Goal: Find specific page/section: Find specific page/section

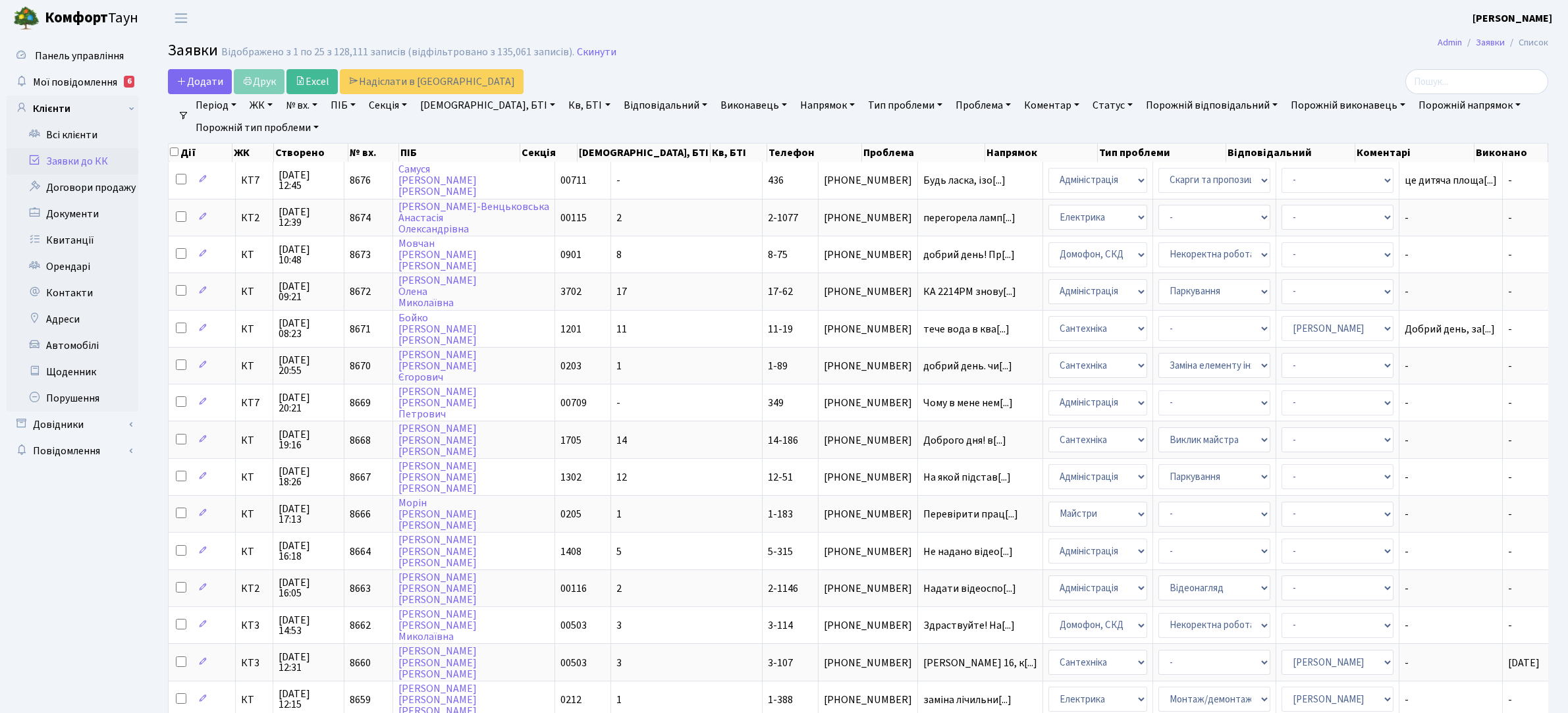
select select "25"
click at [61, 139] on link "Всі клієнти" at bounding box center [72, 135] width 132 height 26
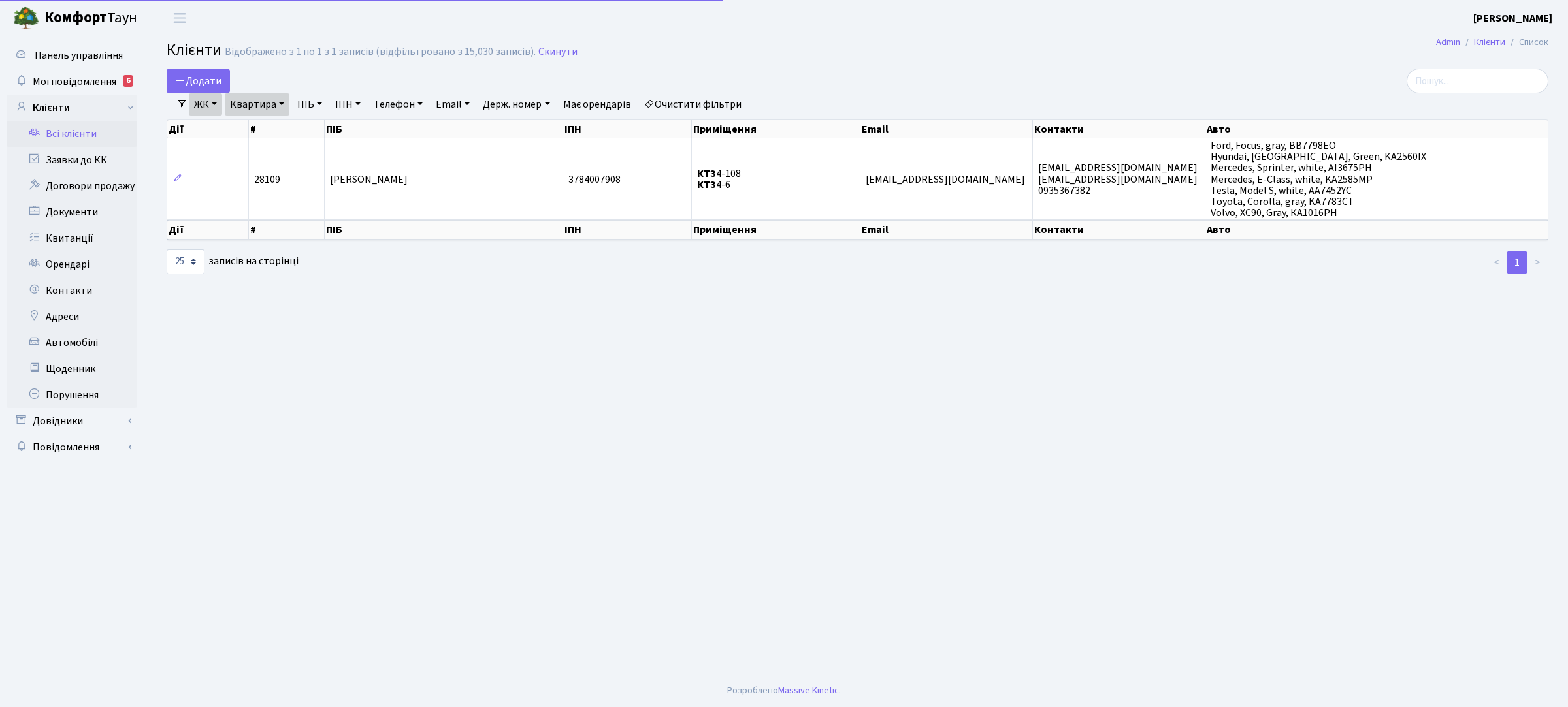
select select "25"
click at [213, 106] on link "ЖК" at bounding box center [205, 104] width 33 height 22
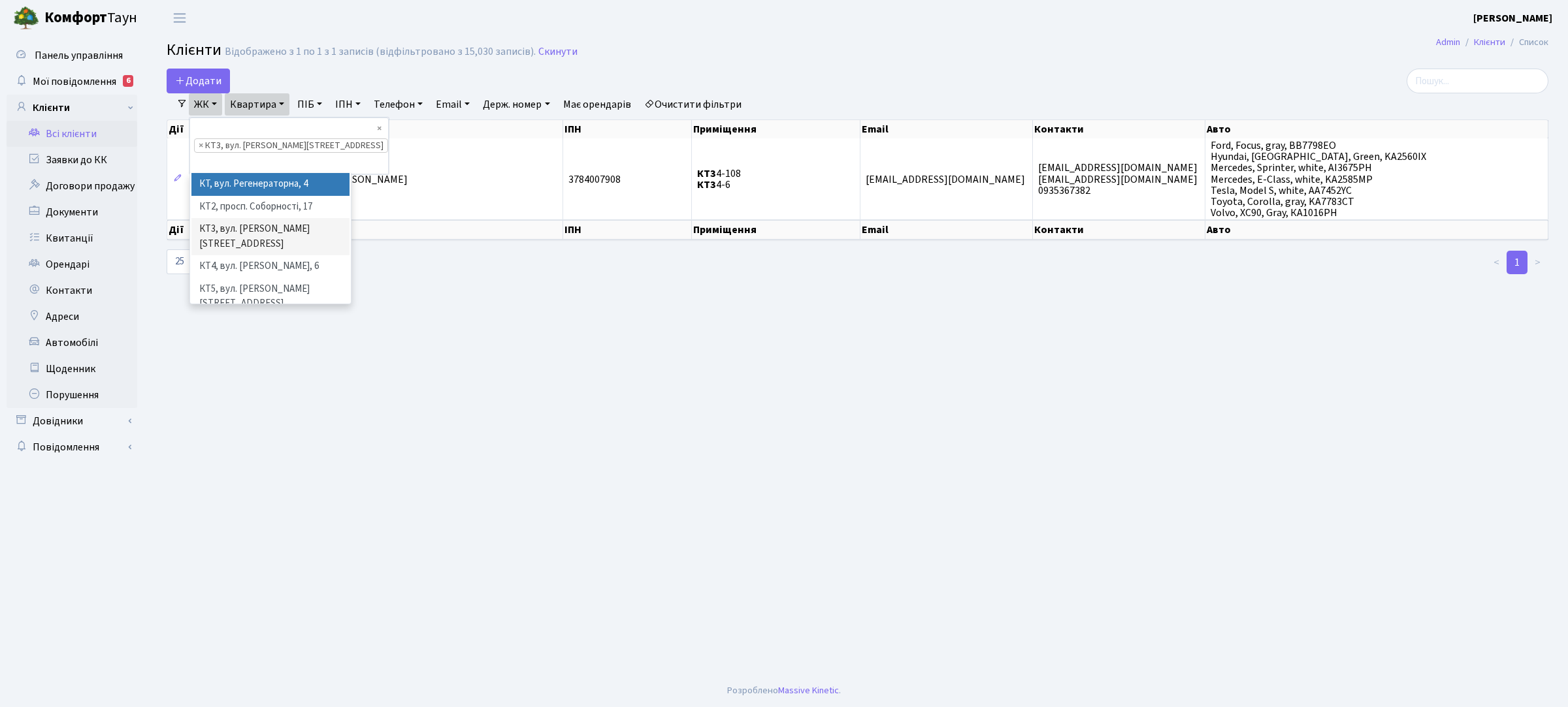
click at [337, 128] on ul "× × КТ3, вул. Березнева, 16" at bounding box center [289, 146] width 198 height 55
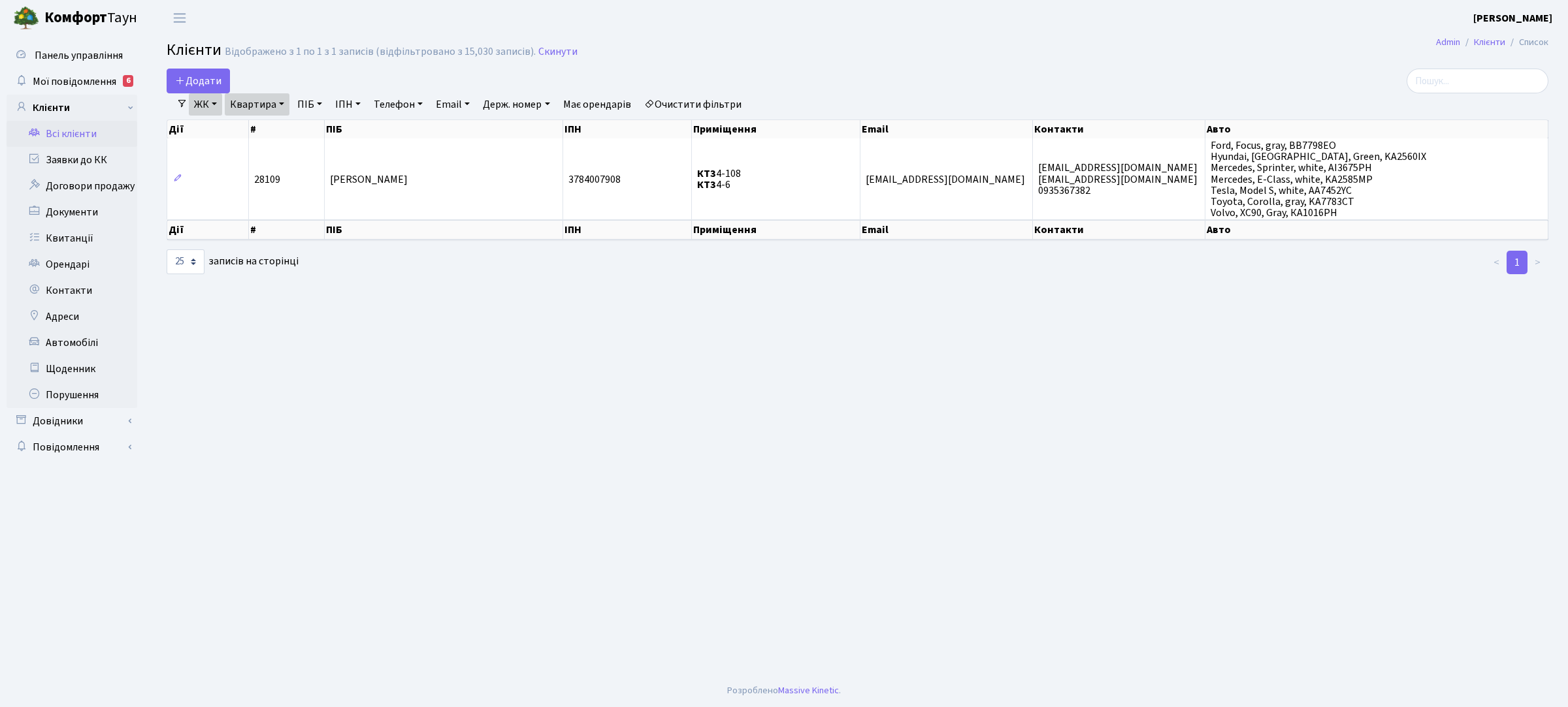
click at [276, 102] on link "Квартира" at bounding box center [257, 104] width 65 height 22
click at [210, 103] on link "ЖК" at bounding box center [205, 104] width 33 height 22
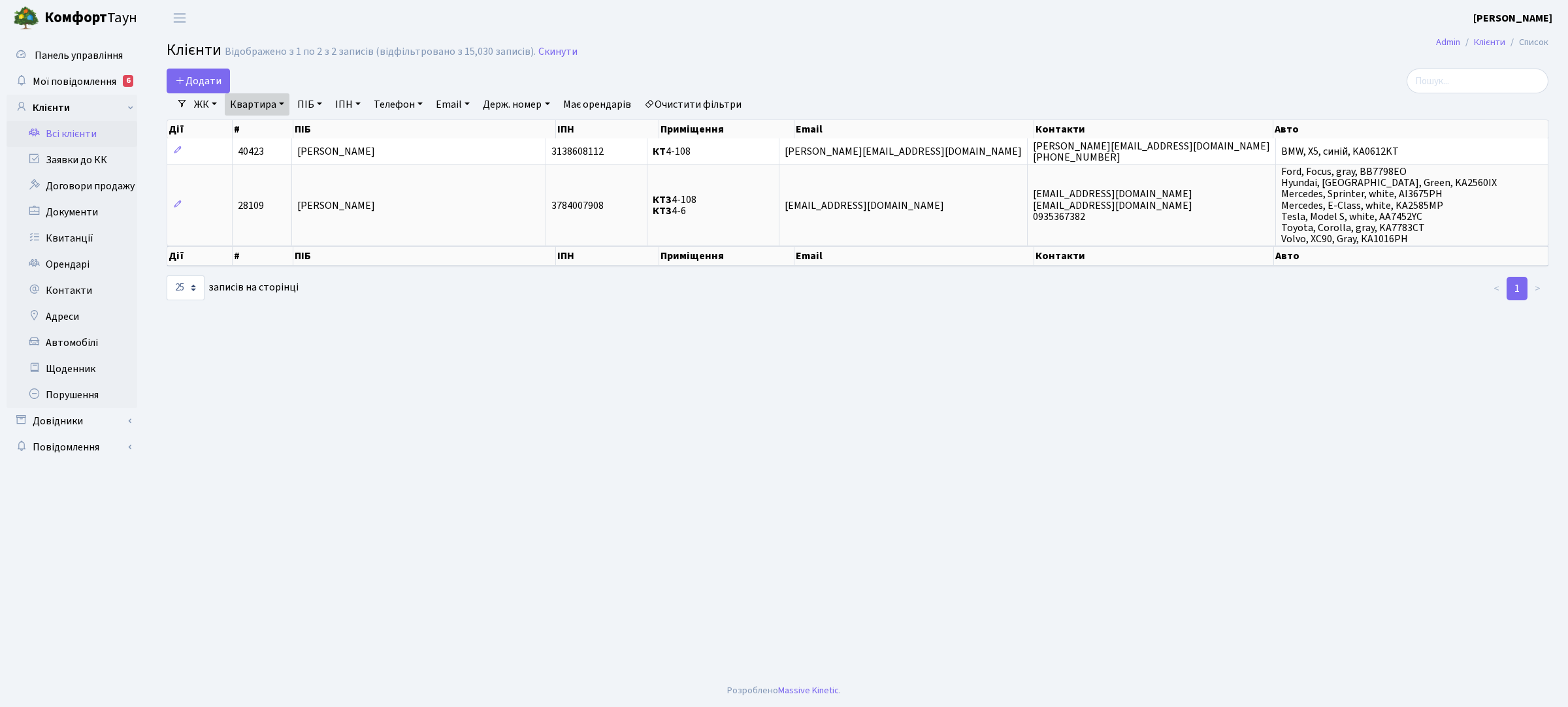
click at [268, 105] on link "Квартира" at bounding box center [257, 104] width 65 height 22
click at [318, 131] on icon at bounding box center [315, 130] width 10 height 10
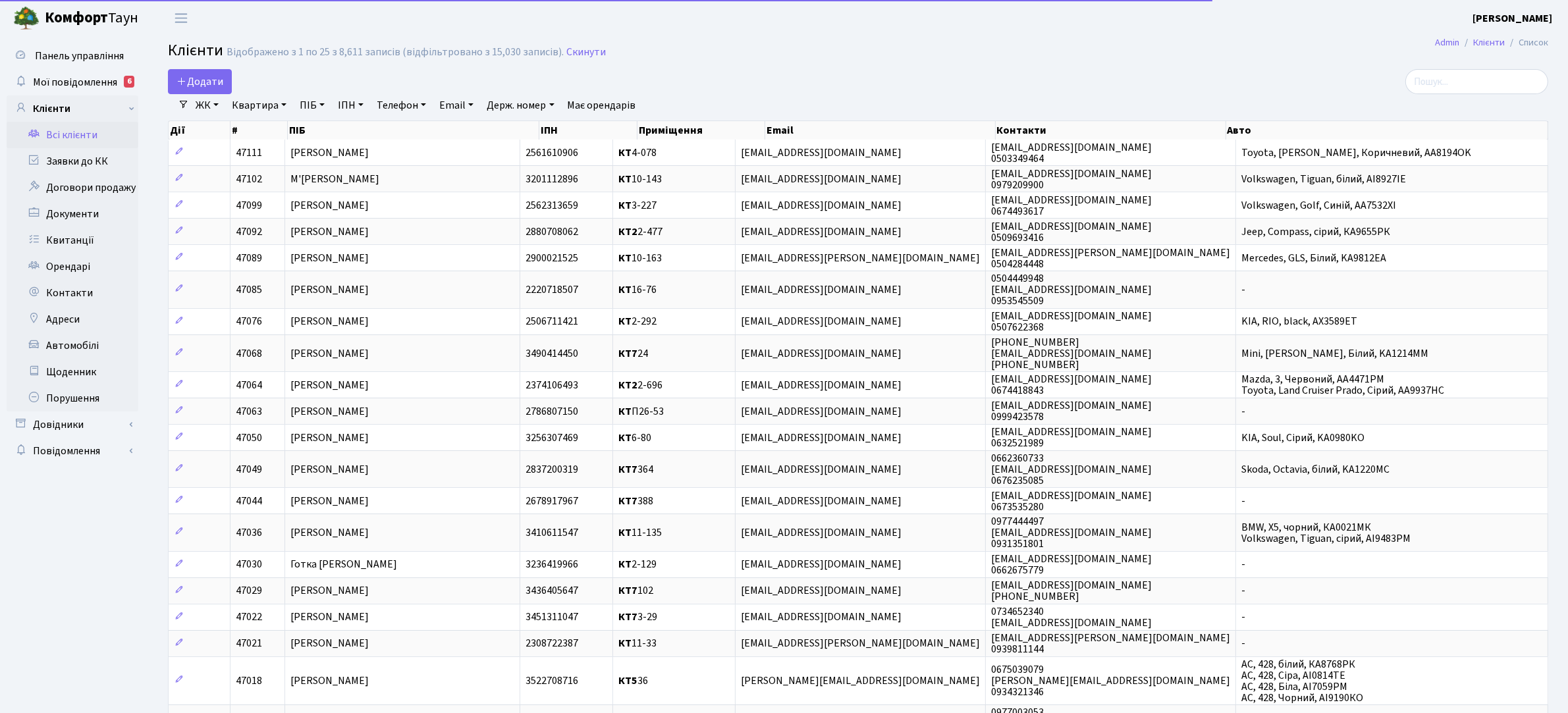
click at [400, 106] on link "Телефон" at bounding box center [402, 105] width 60 height 22
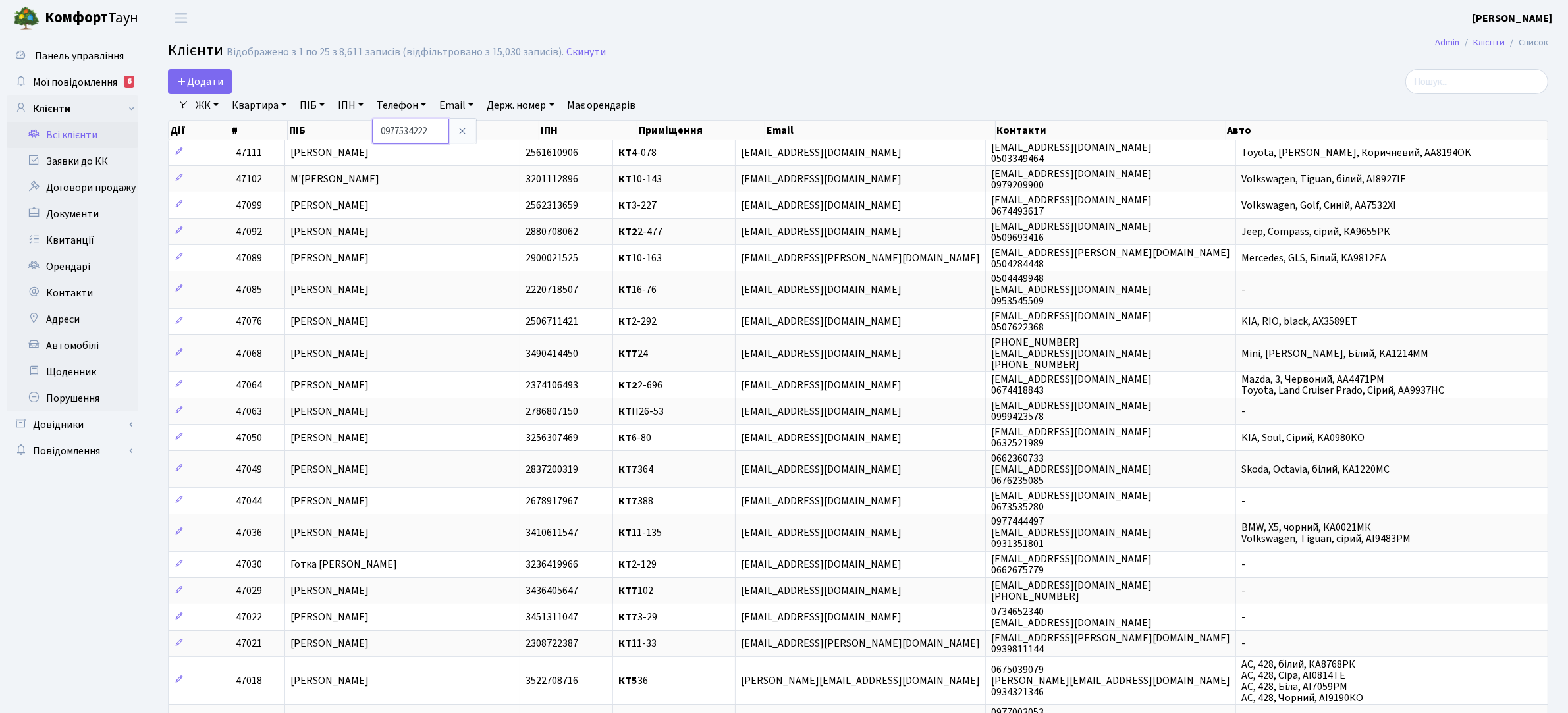
type input "0977534222"
